Goal: Transaction & Acquisition: Purchase product/service

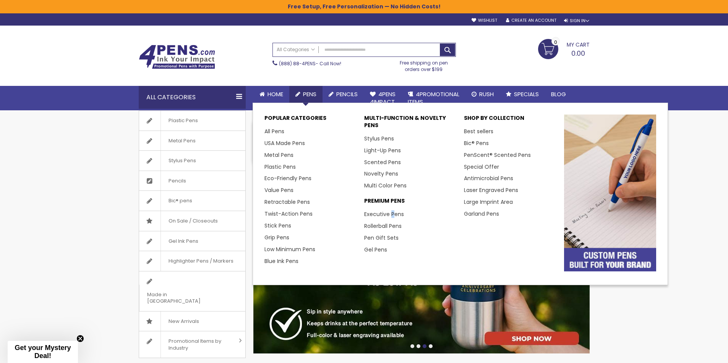
click at [397, 210] on li "Executive Pens" at bounding box center [410, 215] width 92 height 12
click at [399, 212] on link "Executive Pens" at bounding box center [386, 215] width 45 height 8
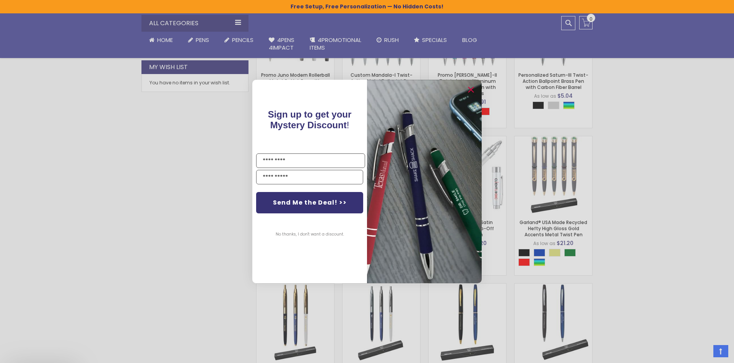
scroll to position [382, 0]
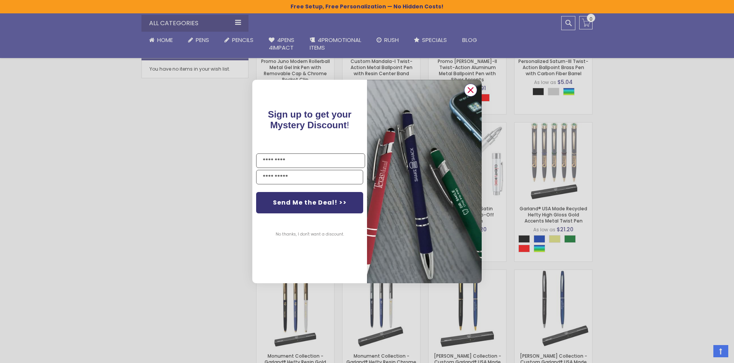
click at [473, 94] on circle "Close dialog" at bounding box center [470, 89] width 11 height 11
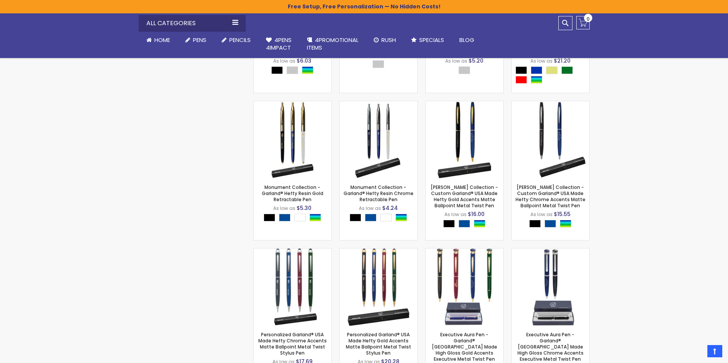
scroll to position [573, 0]
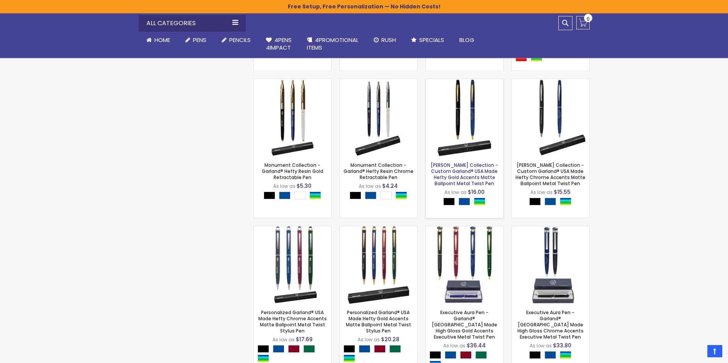
click at [477, 171] on link "Hamilton Collection - Custom Garland® USA Made Hefty Gold Accents Matte Ballpoi…" at bounding box center [464, 174] width 67 height 25
